Goal: Information Seeking & Learning: Learn about a topic

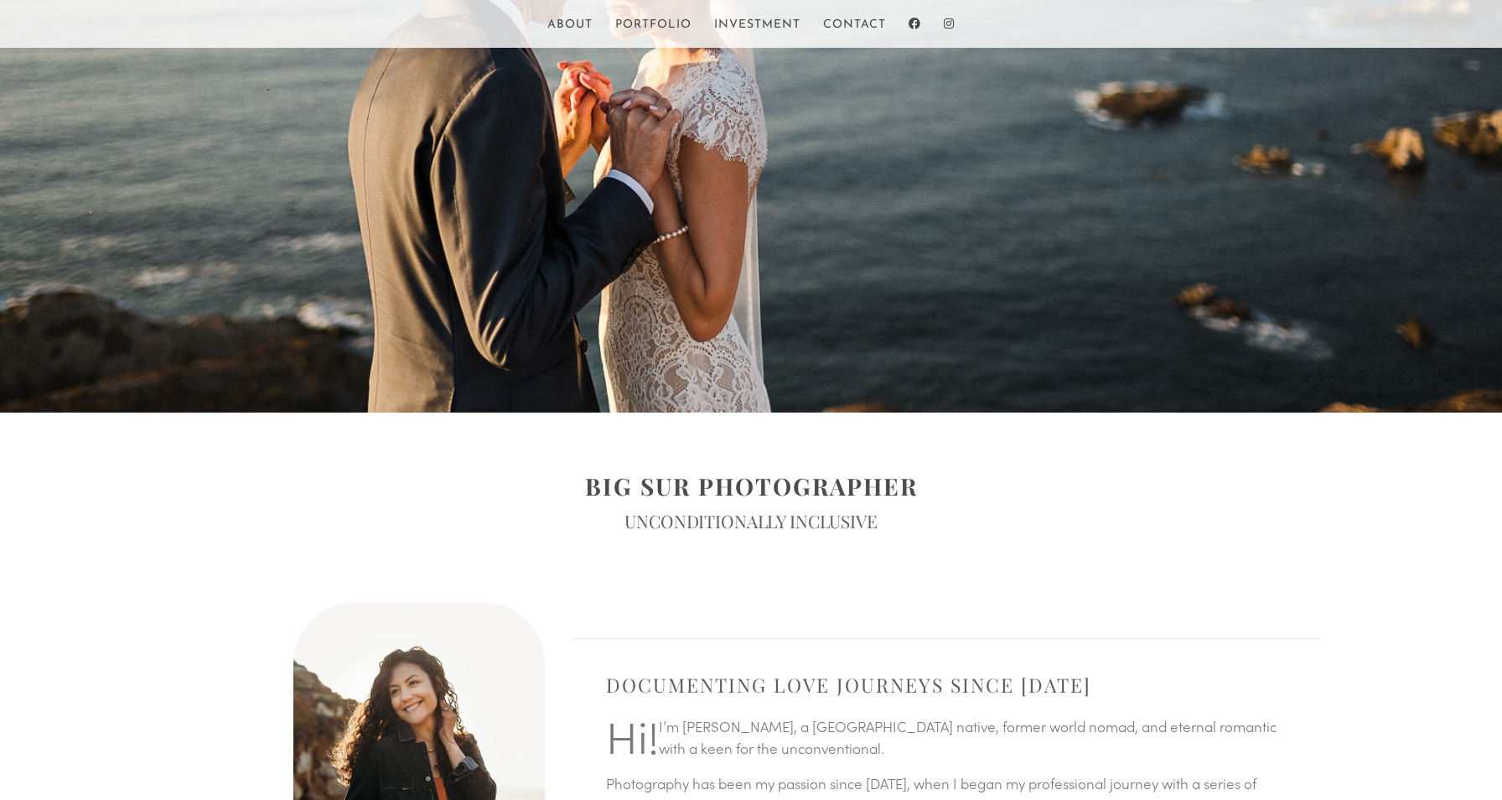
scroll to position [423, 0]
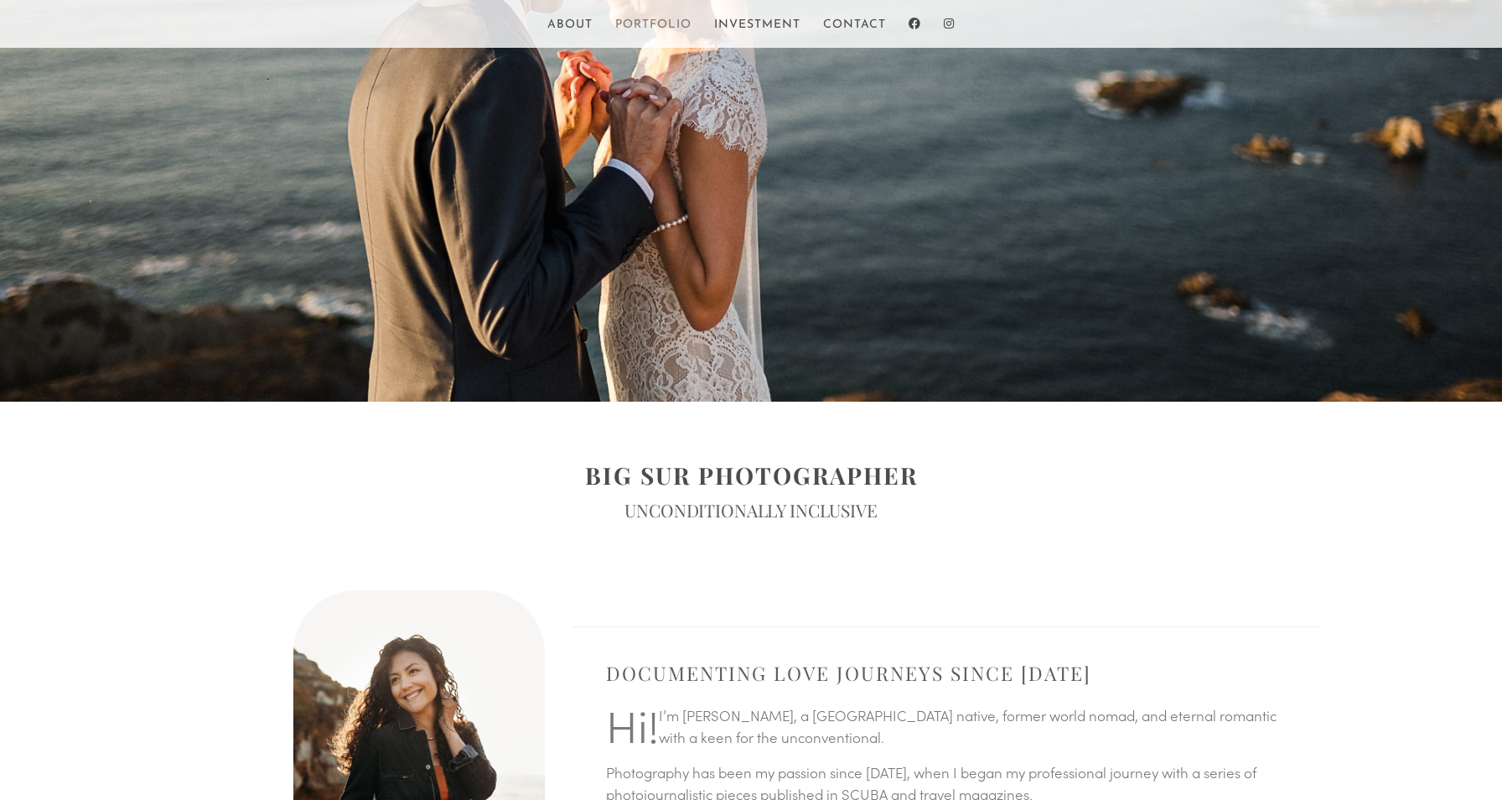
click at [635, 23] on link "Portfolio" at bounding box center [653, 33] width 76 height 29
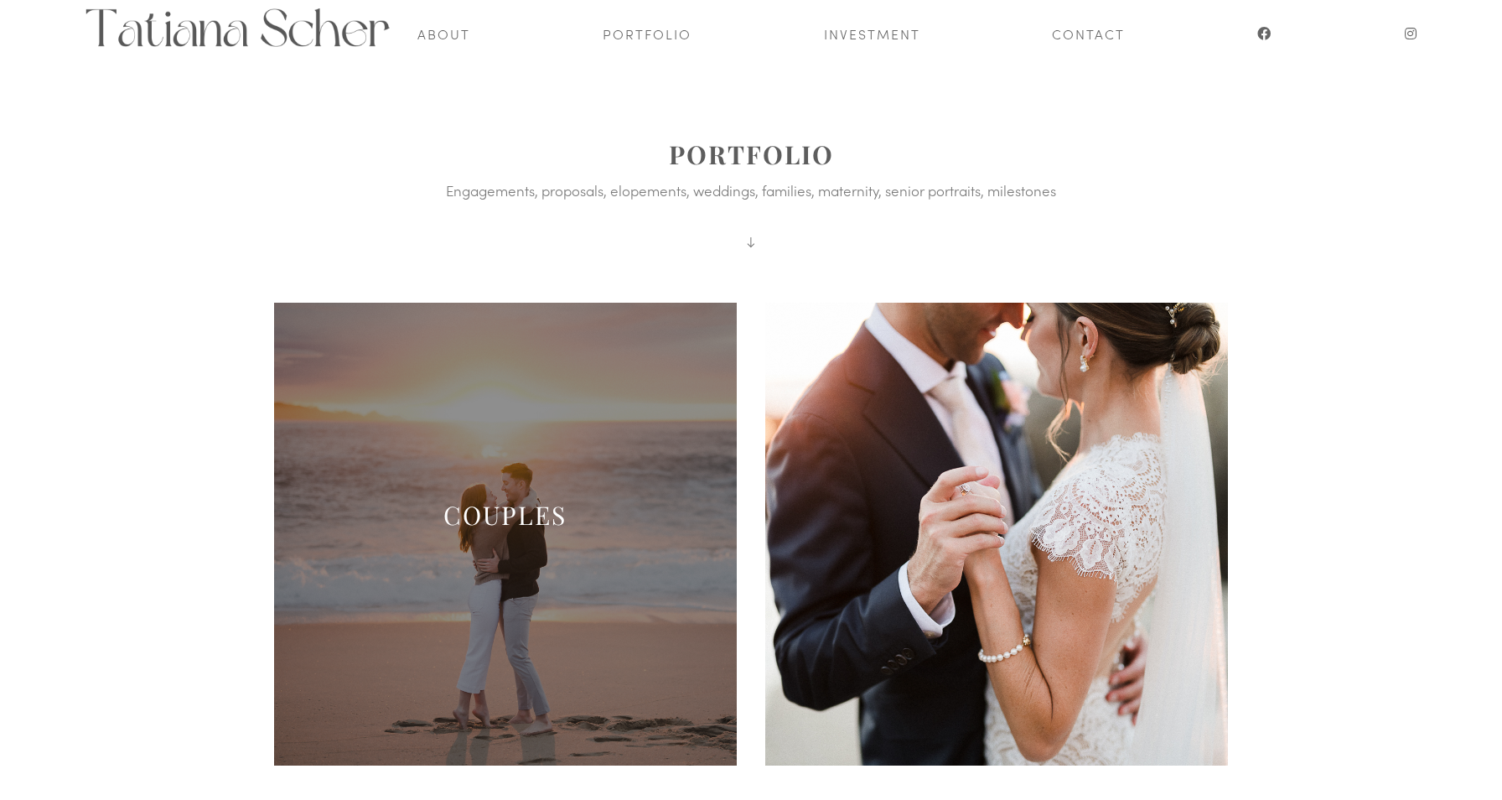
click at [350, 485] on span at bounding box center [505, 534] width 463 height 463
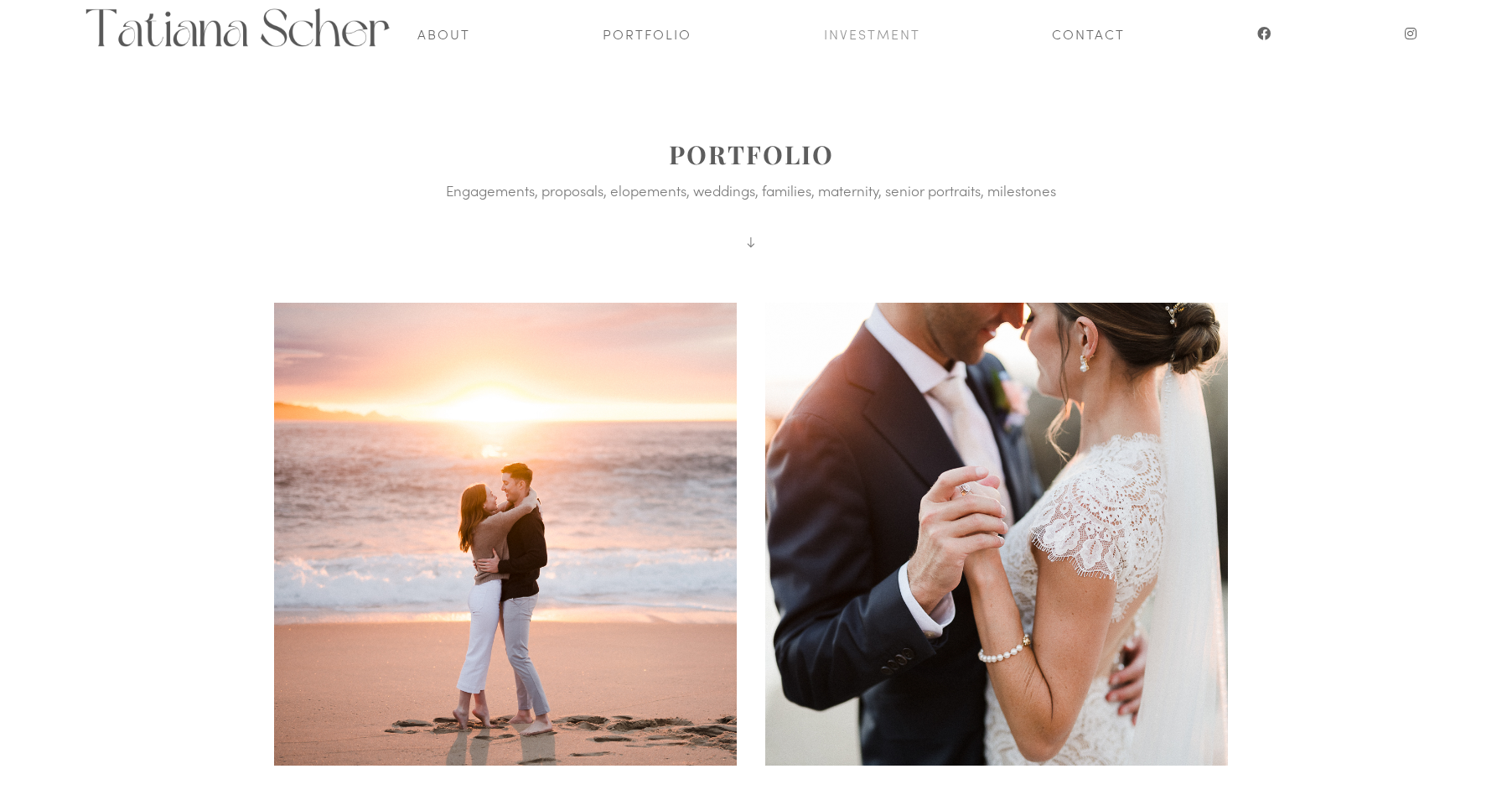
click at [870, 39] on link "Investment" at bounding box center [872, 33] width 96 height 67
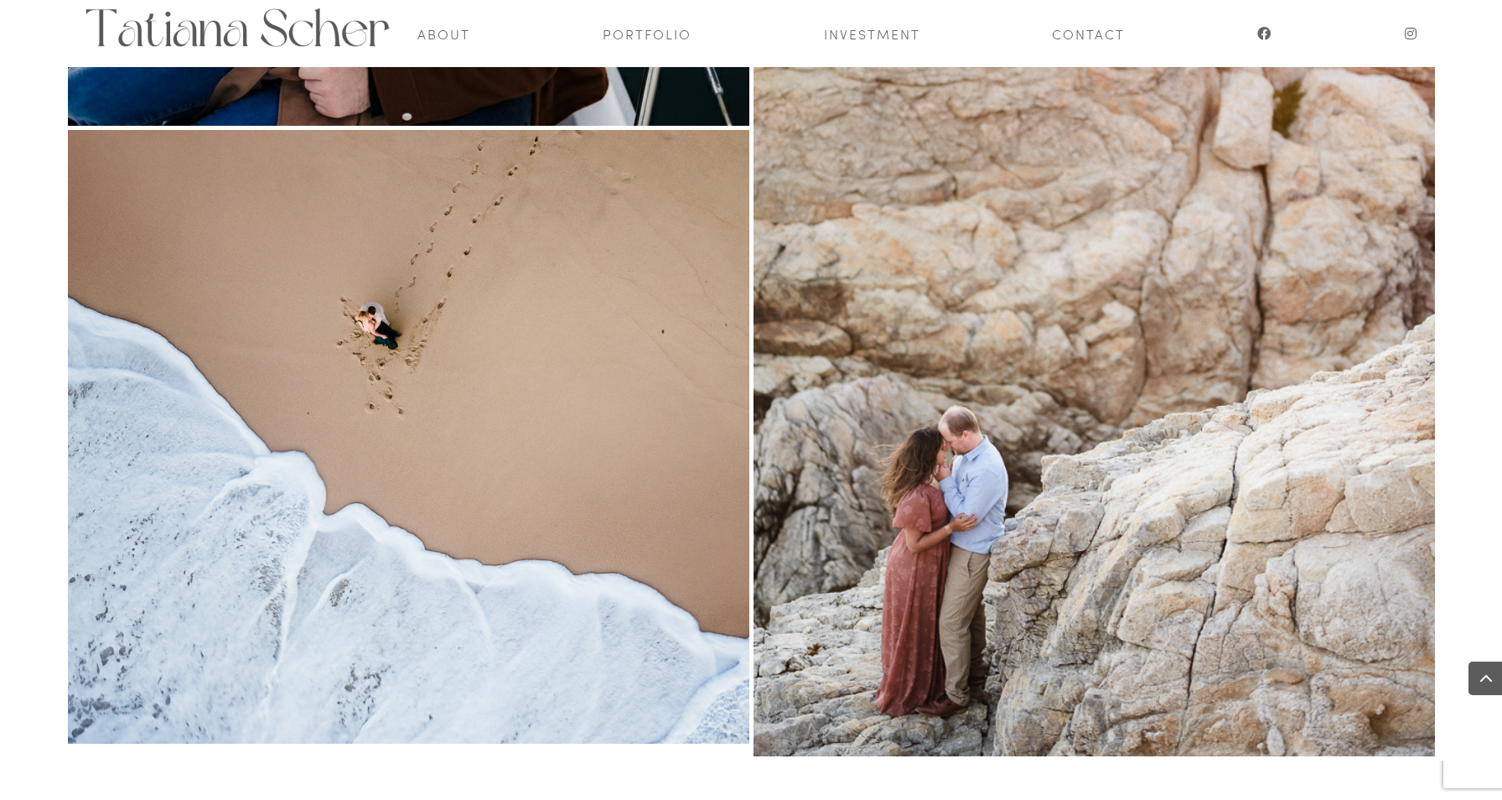
scroll to position [9486, 0]
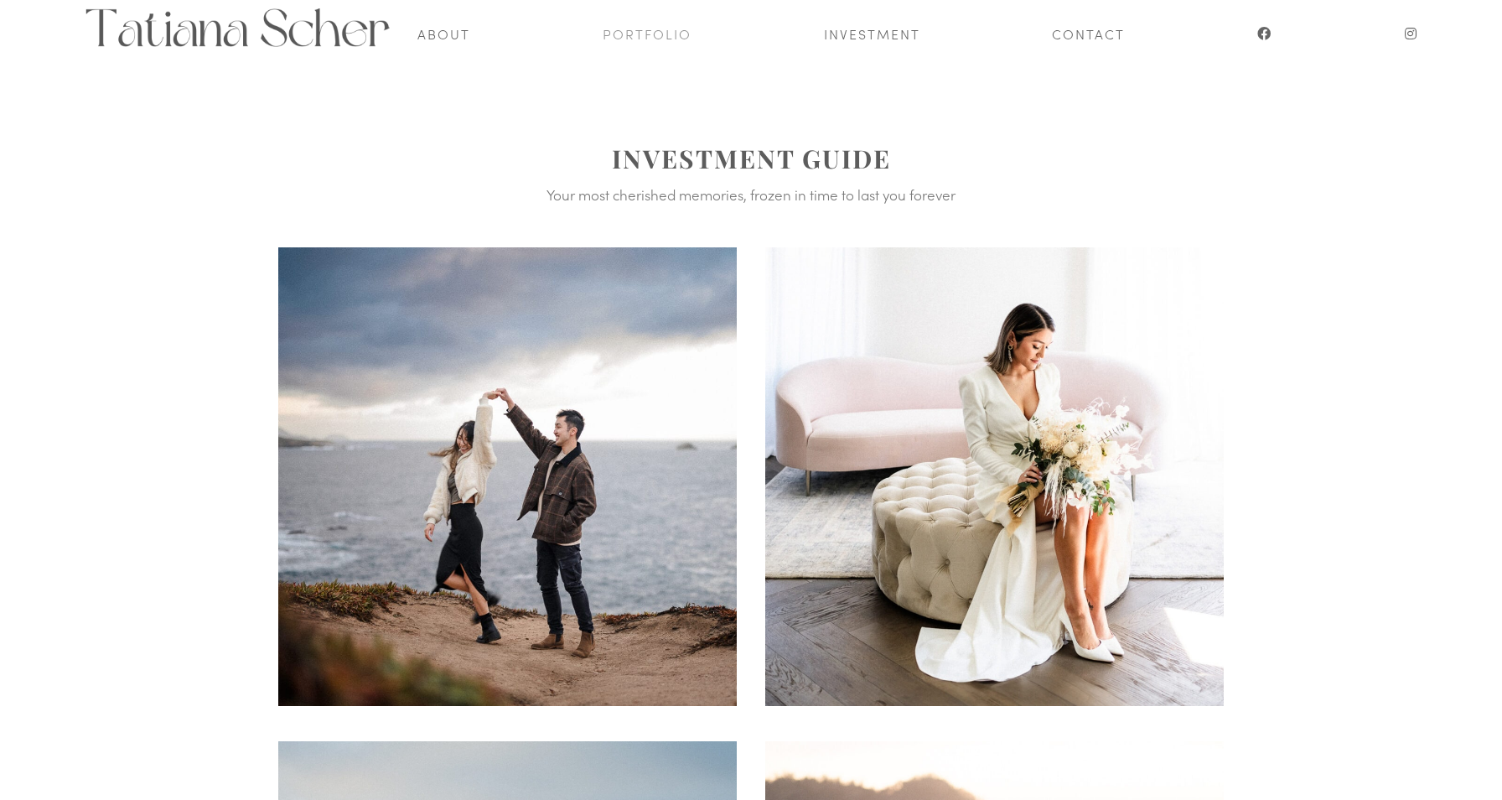
click at [658, 33] on link "Portfolio" at bounding box center [647, 33] width 89 height 67
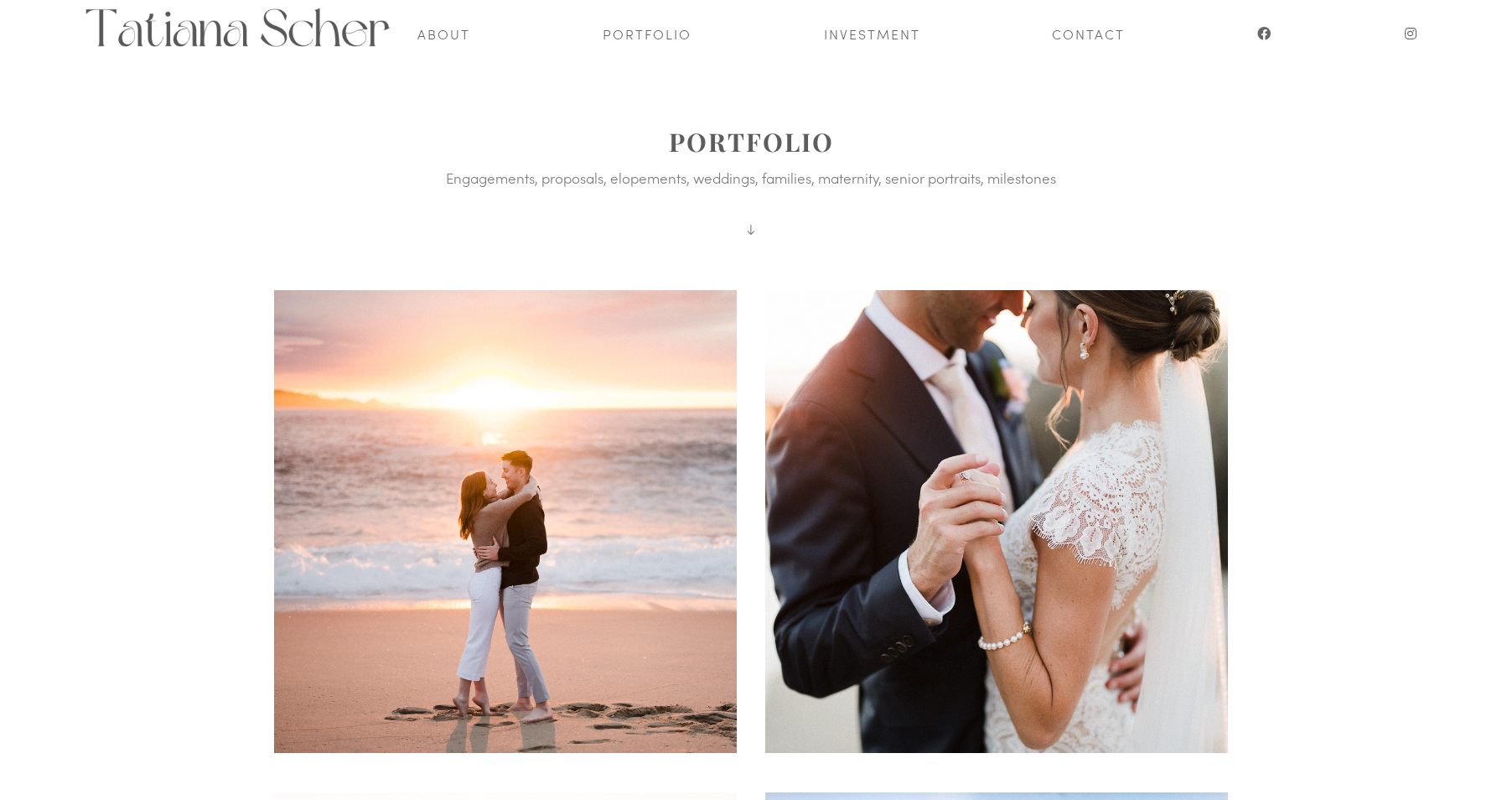
scroll to position [20, 0]
